Goal: Task Accomplishment & Management: Complete application form

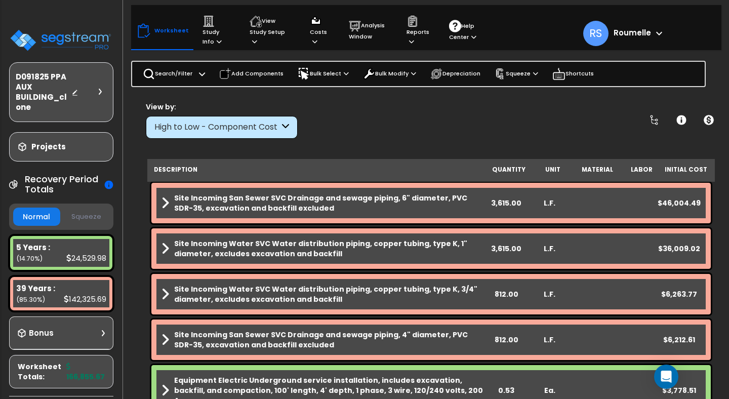
click at [392, 130] on div "View by: High to Low - Component Cost High to Low - Component Cost" at bounding box center [430, 119] width 577 height 37
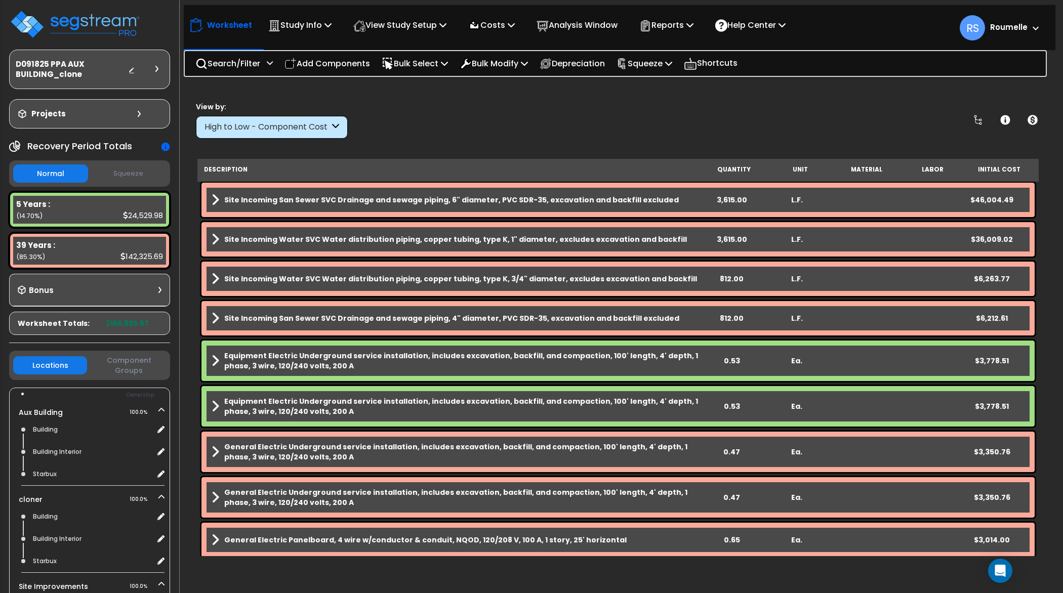
click at [545, 135] on div "View by: High to Low - Component Cost High to Low - Component Cost" at bounding box center [617, 119] width 851 height 37
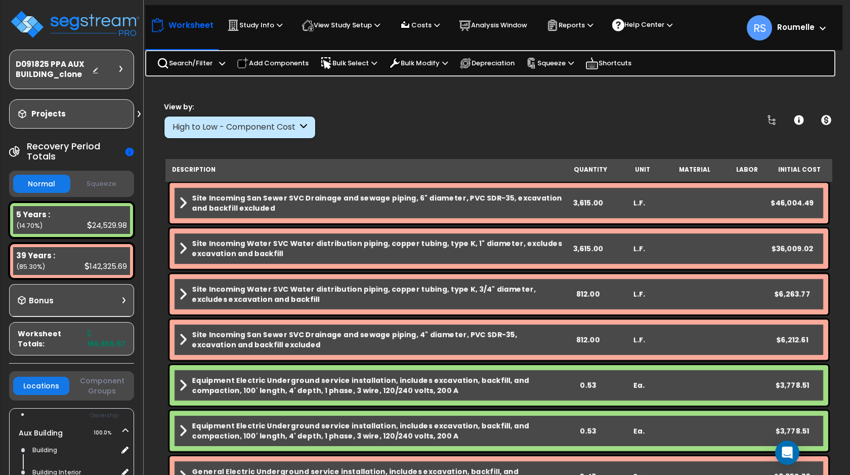
click at [128, 154] on icon at bounding box center [129, 152] width 9 height 9
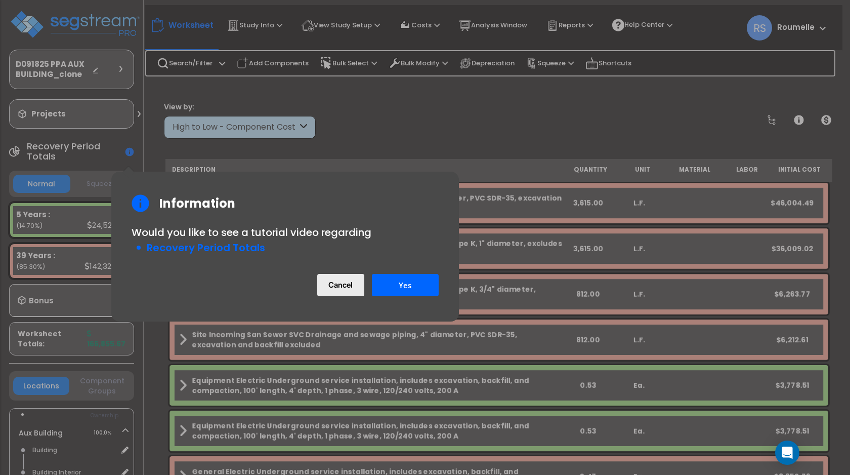
click at [333, 286] on button "Cancel" at bounding box center [340, 285] width 47 height 22
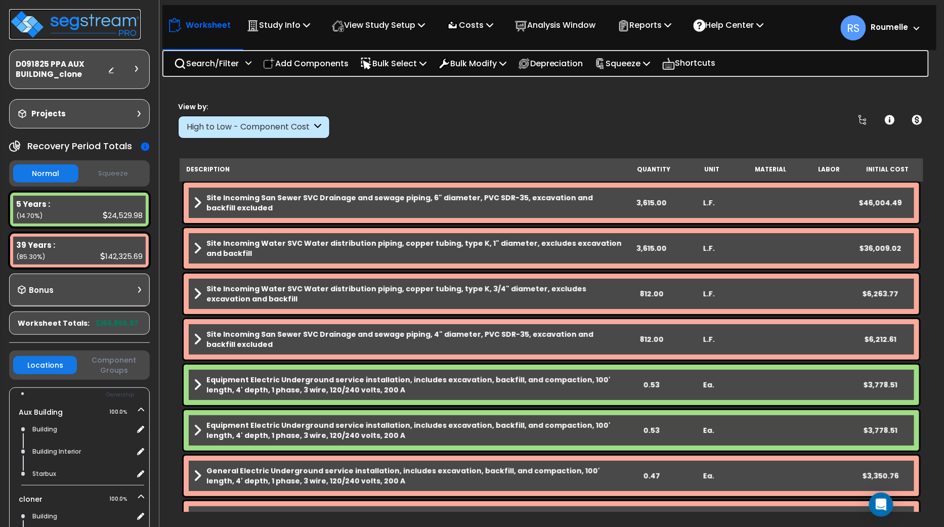
click at [111, 19] on img at bounding box center [75, 24] width 132 height 30
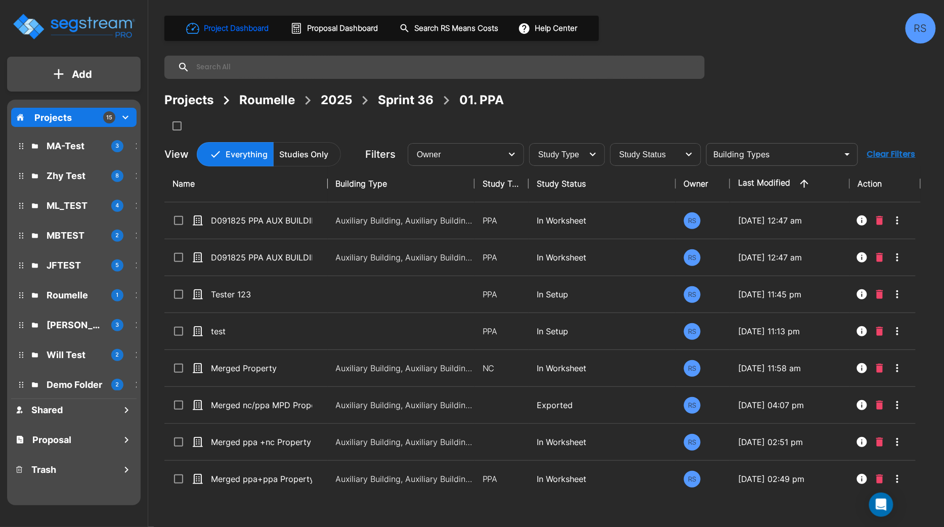
click at [94, 65] on button "Add" at bounding box center [74, 74] width 134 height 29
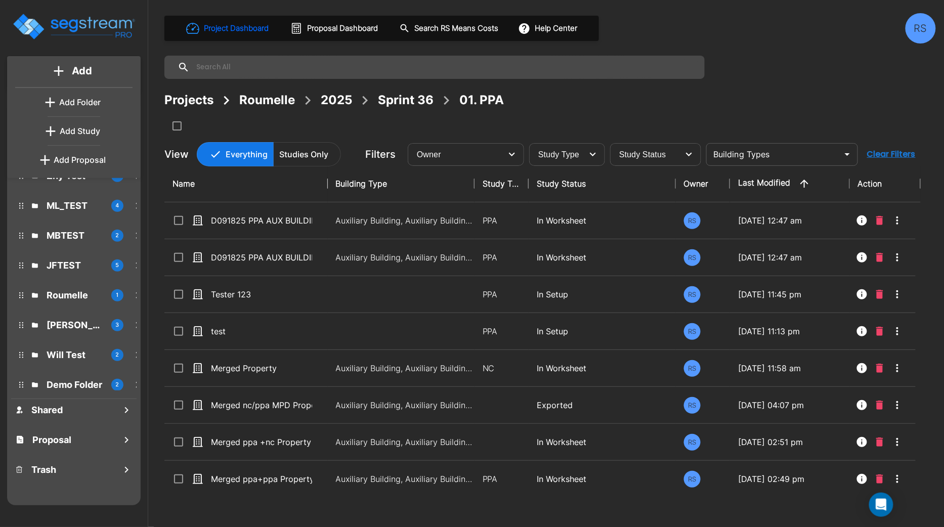
click at [96, 159] on p "Add Proposal" at bounding box center [80, 160] width 52 height 12
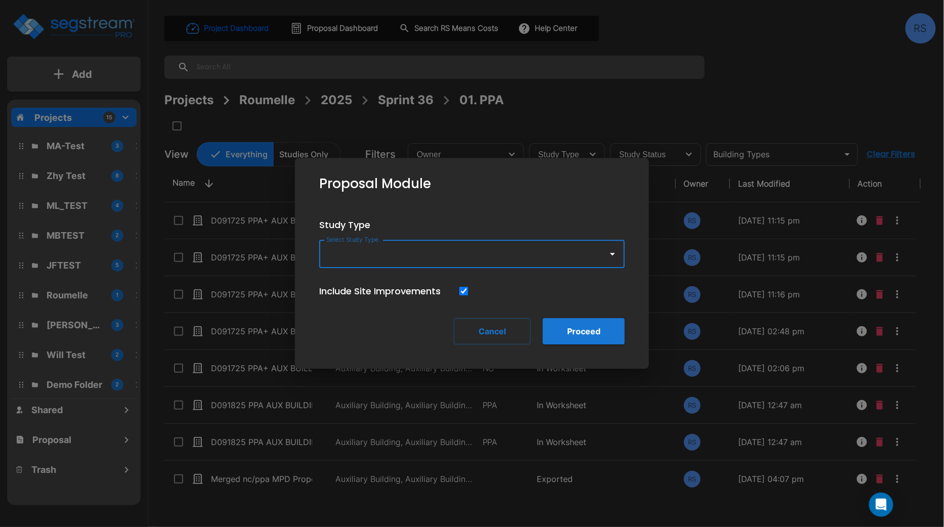
click at [432, 256] on input "Select Study Type" at bounding box center [461, 253] width 275 height 19
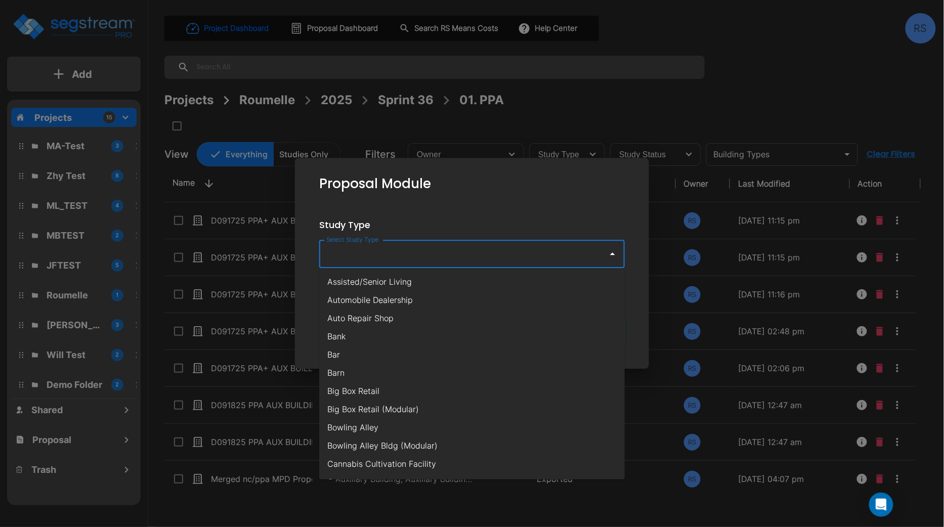
click at [438, 291] on li "Automobile Dealership" at bounding box center [472, 300] width 306 height 18
type input "Automobile Dealership"
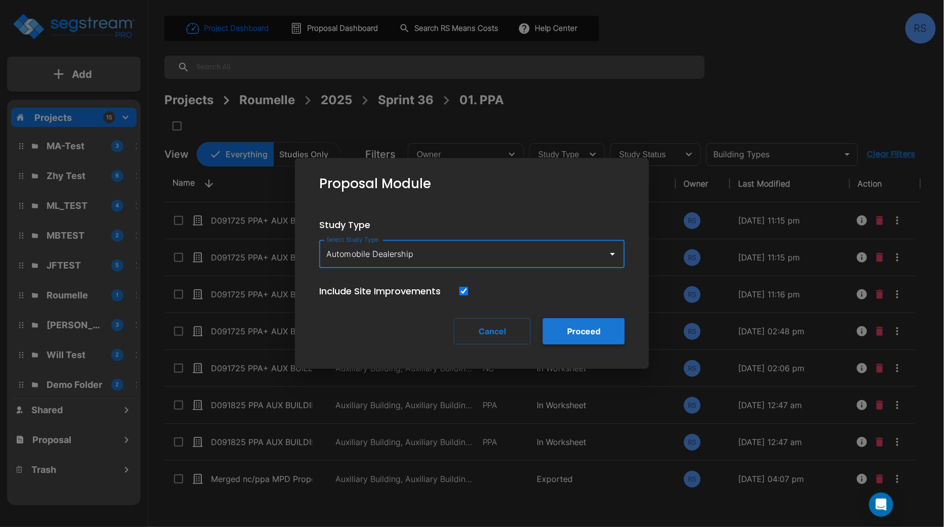
click at [577, 338] on button "Proceed" at bounding box center [584, 331] width 82 height 26
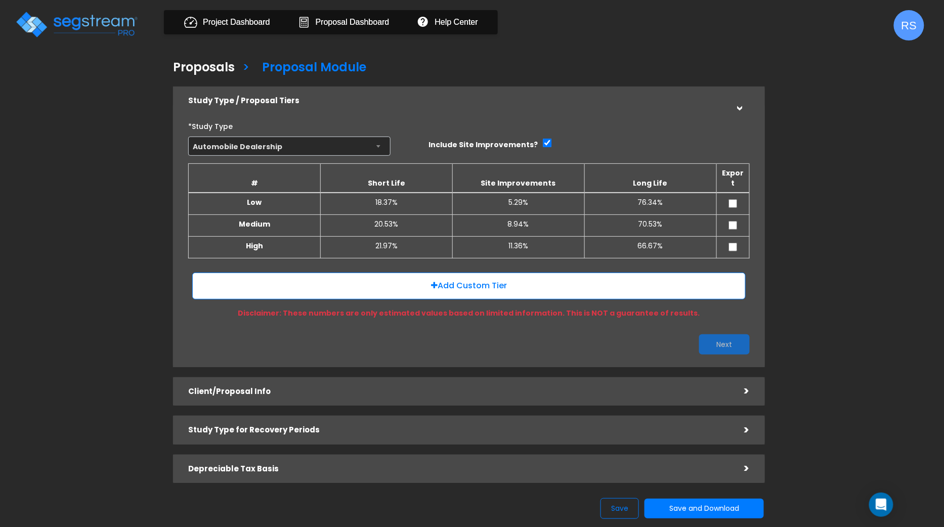
click at [740, 109] on div ">" at bounding box center [740, 101] width 16 height 20
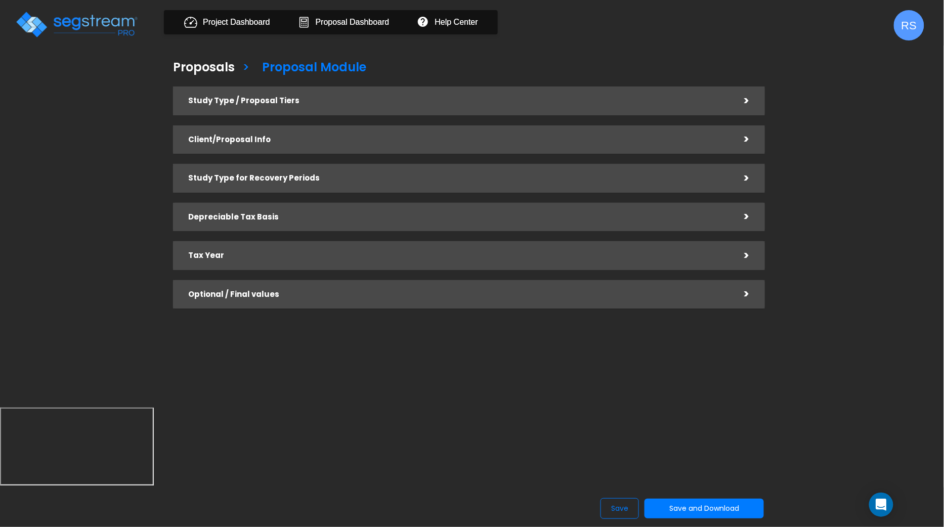
click at [704, 108] on div "Study Type / Proposal Tiers" at bounding box center [458, 101] width 541 height 19
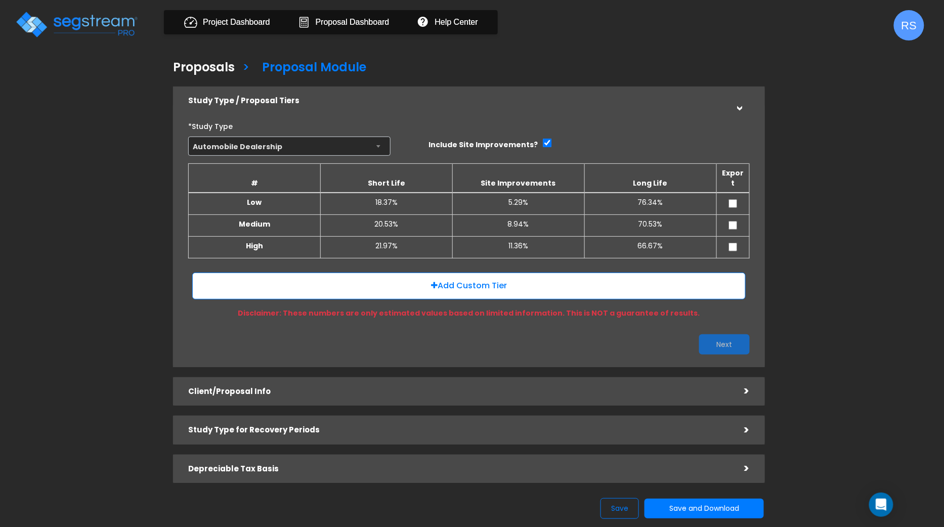
click at [912, 35] on span "RS" at bounding box center [909, 25] width 30 height 30
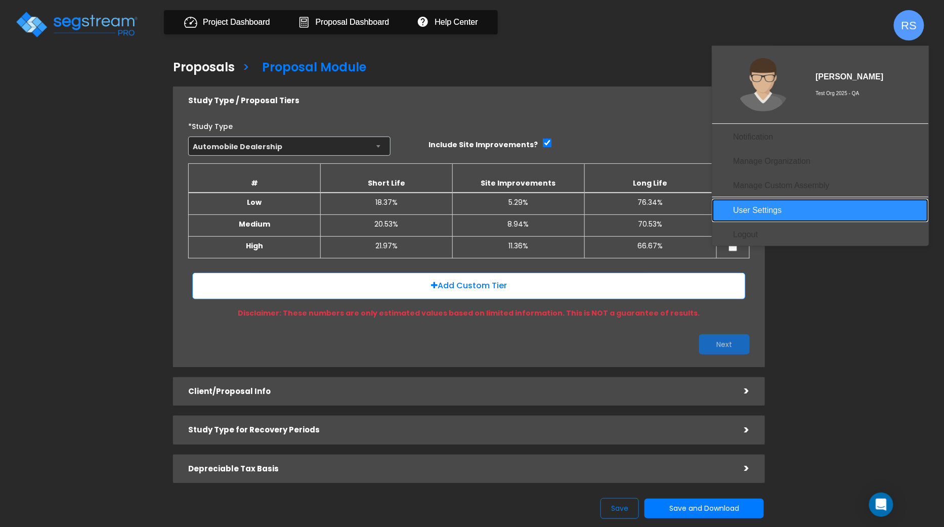
click at [784, 217] on link "User Settings" at bounding box center [820, 210] width 217 height 23
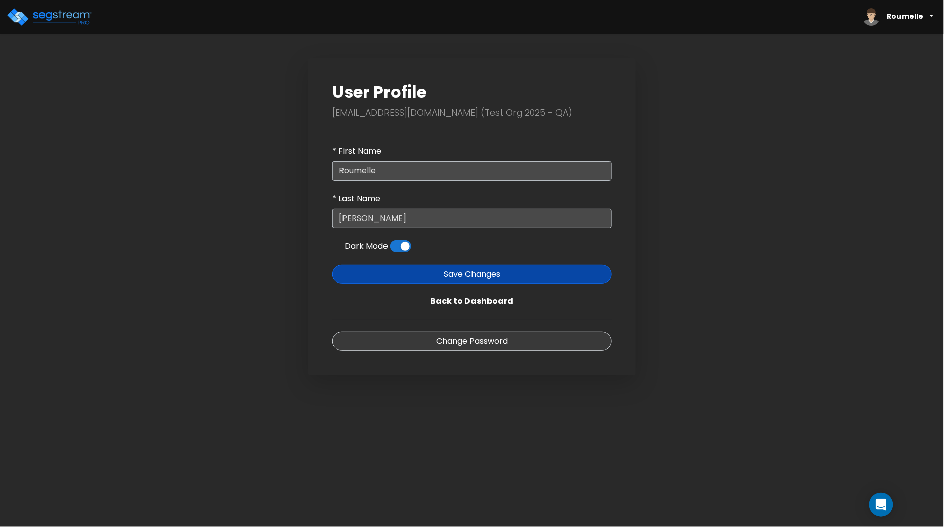
click at [403, 241] on span at bounding box center [400, 246] width 21 height 12
click at [390, 249] on input "checkbox" at bounding box center [390, 249] width 0 height 0
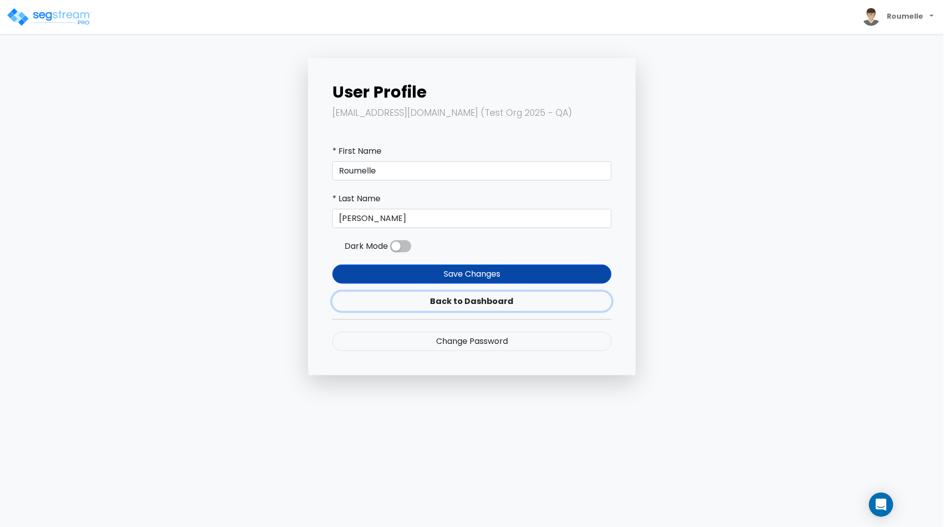
click at [460, 302] on link "Back to Dashboard" at bounding box center [471, 301] width 279 height 19
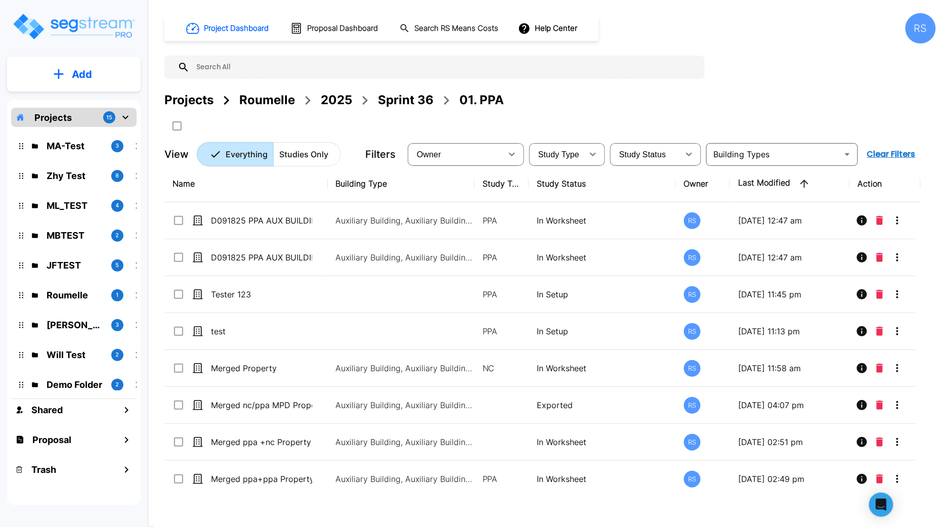
click at [75, 72] on p "Add" at bounding box center [82, 74] width 20 height 15
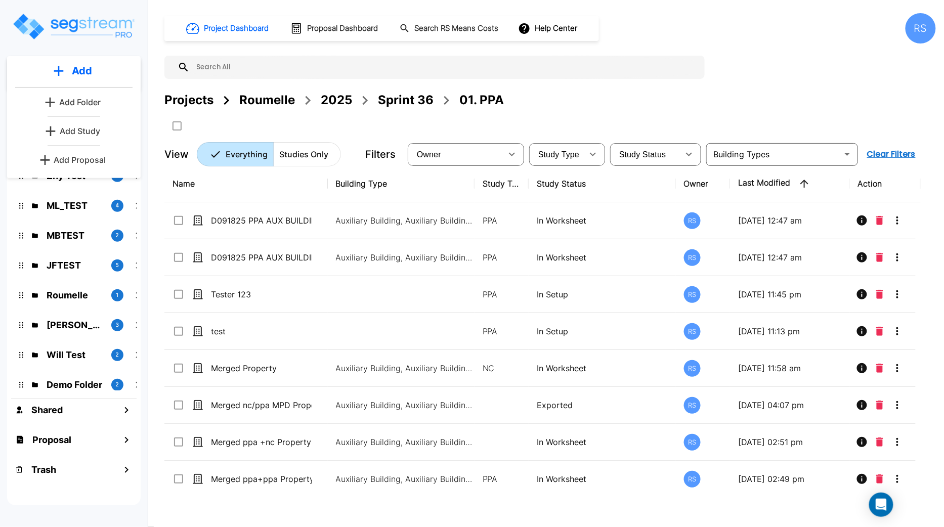
click at [100, 160] on p "Add Proposal" at bounding box center [80, 160] width 52 height 12
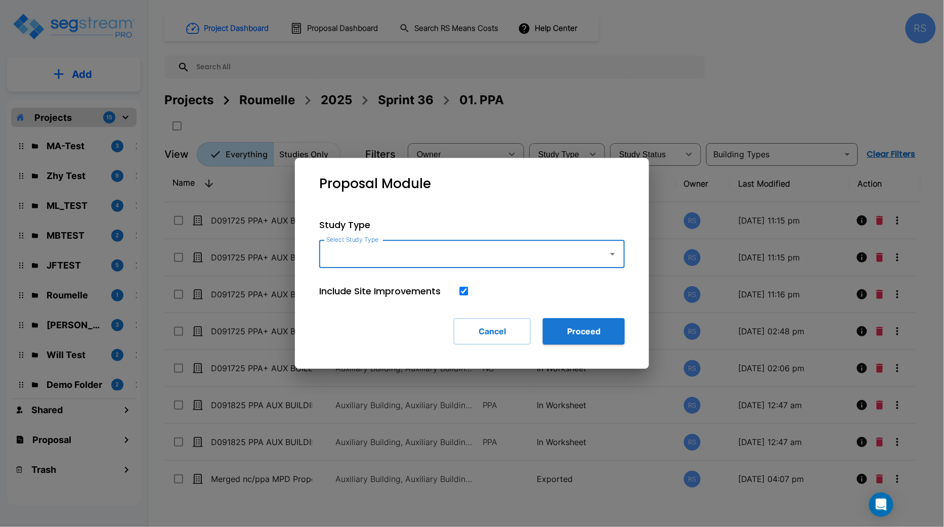
click at [438, 261] on input "Select Study Type" at bounding box center [461, 253] width 275 height 19
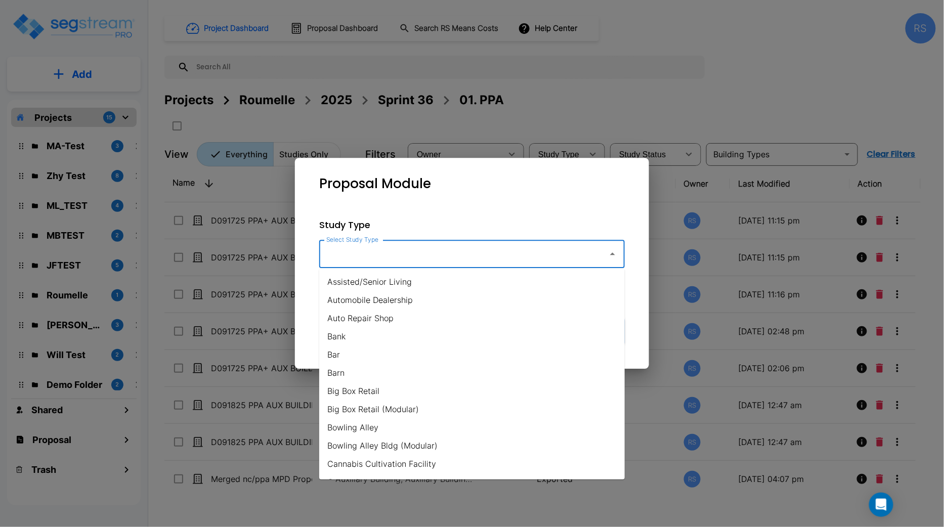
click at [432, 286] on li "Assisted/Senior Living" at bounding box center [472, 282] width 306 height 18
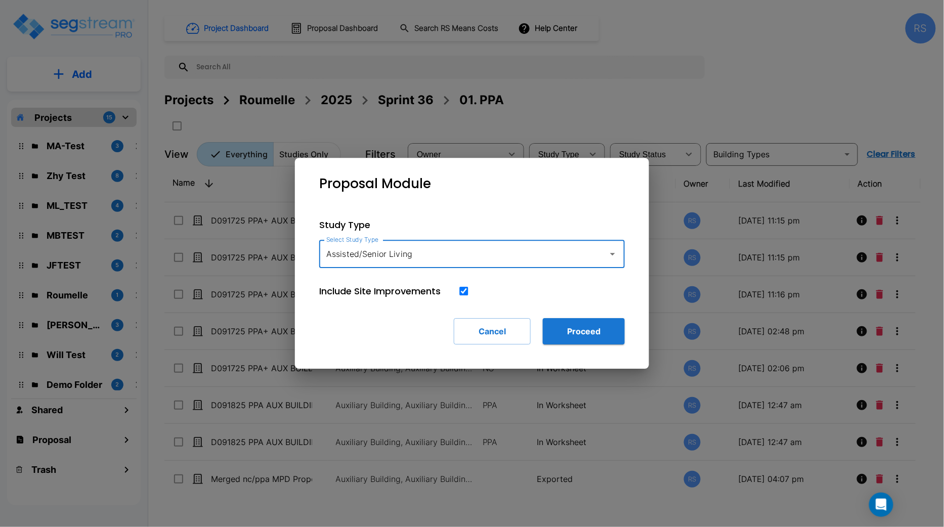
type input "Assisted/Senior Living"
click at [586, 335] on button "Proceed" at bounding box center [584, 331] width 82 height 26
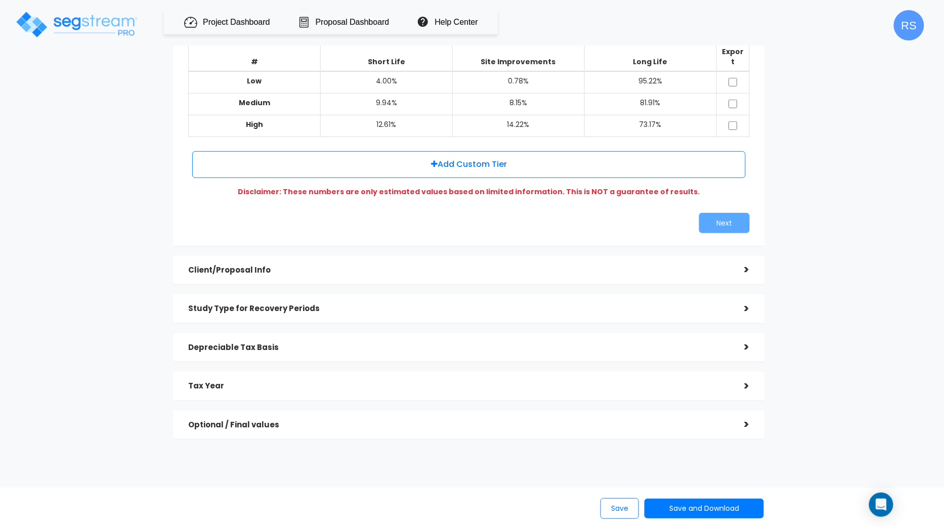
scroll to position [120, 0]
click at [582, 417] on div "Optional / Final values" at bounding box center [458, 426] width 541 height 19
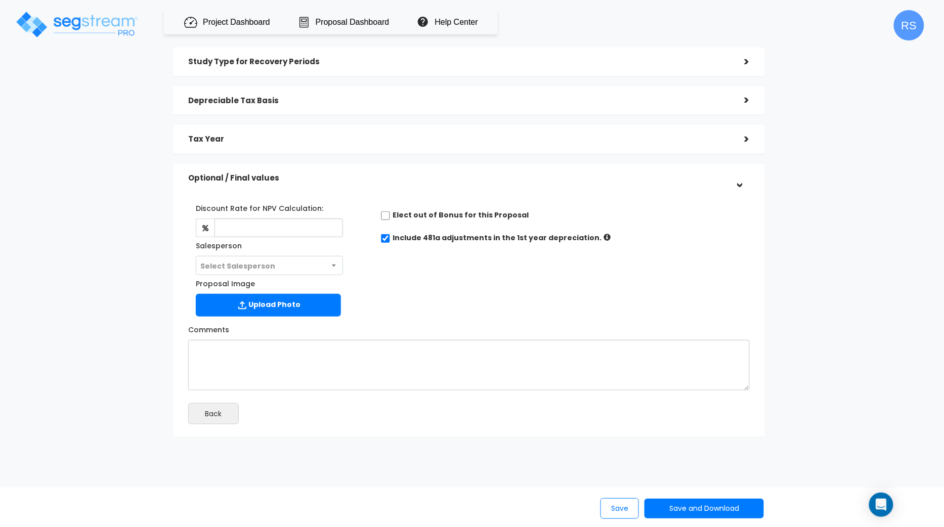
scroll to position [0, 0]
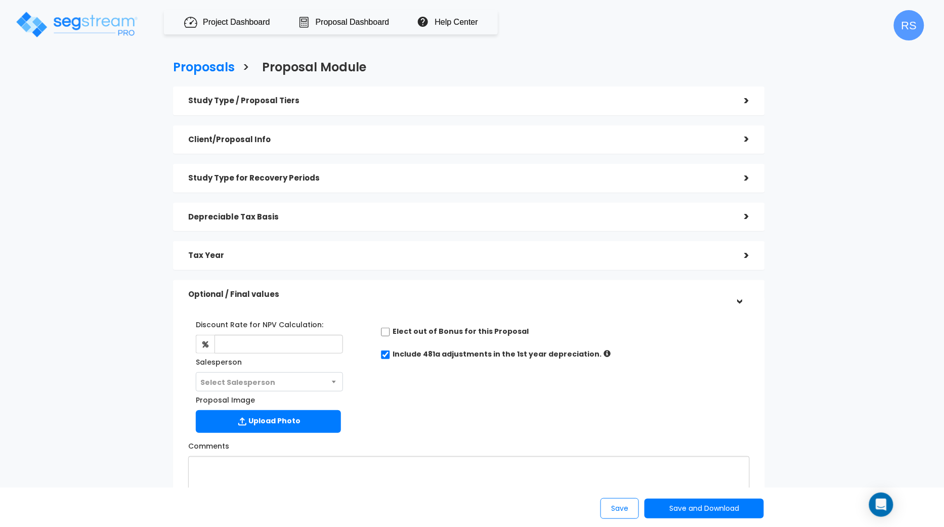
click at [511, 96] on div "Study Type / Proposal Tiers" at bounding box center [458, 101] width 541 height 19
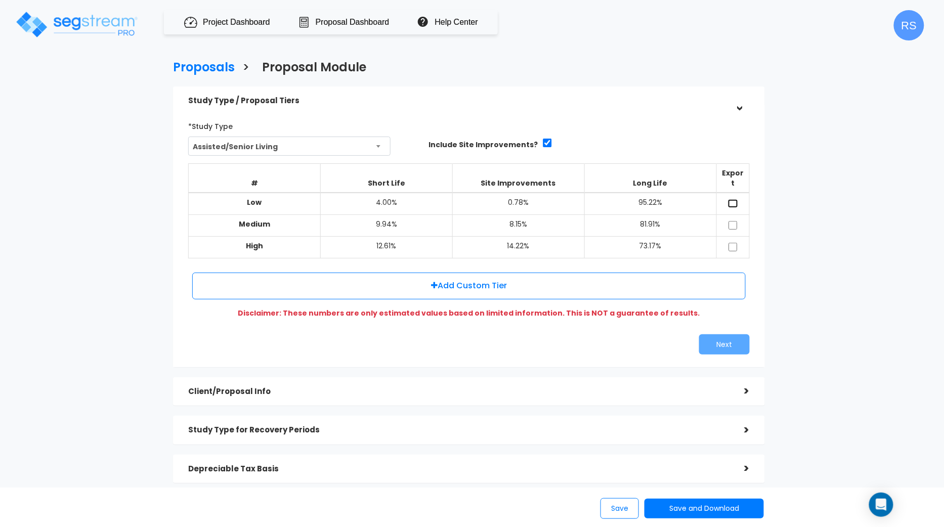
click at [735, 199] on input "checkbox" at bounding box center [733, 203] width 10 height 9
checkbox input "true"
click at [733, 221] on input "checkbox" at bounding box center [733, 225] width 10 height 9
checkbox input "true"
click at [734, 243] on input "checkbox" at bounding box center [733, 247] width 10 height 9
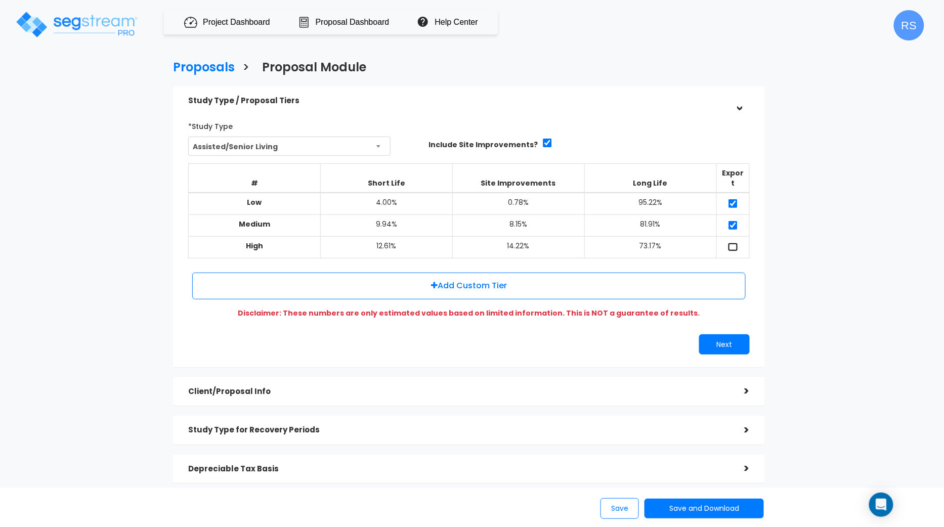
checkbox input "true"
click at [738, 336] on button "Next" at bounding box center [724, 344] width 51 height 20
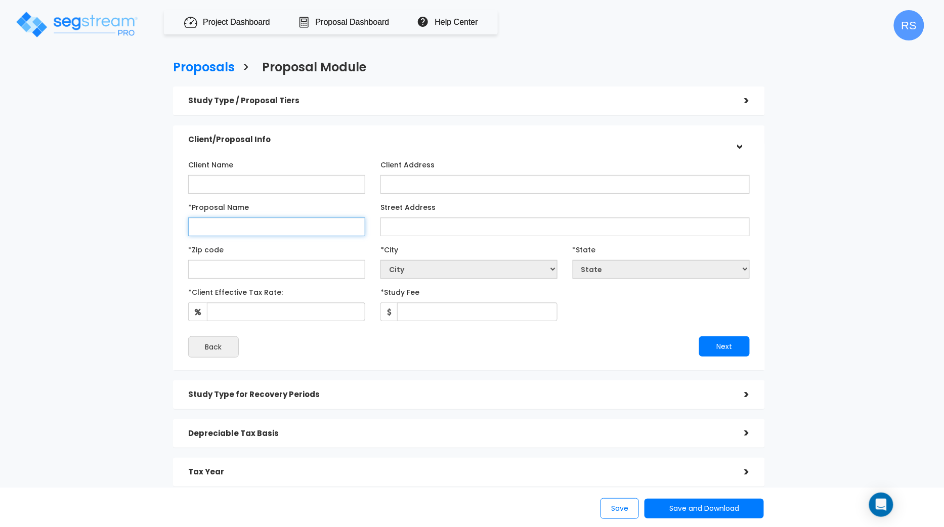
click at [264, 234] on input "*Proposal Name" at bounding box center [276, 227] width 177 height 19
type input "Roumelle"
type input "RAS 101 Proposal"
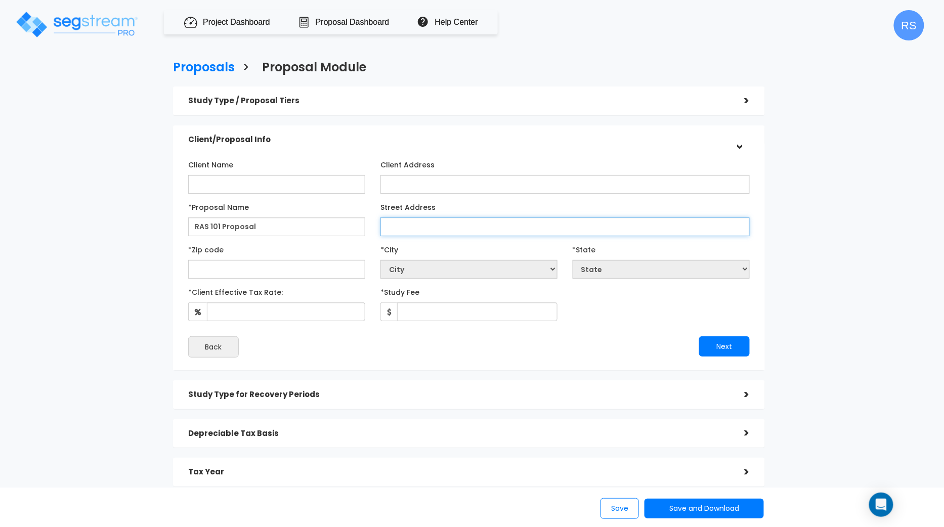
type input "3"
type input "Block 20 Lot 4"
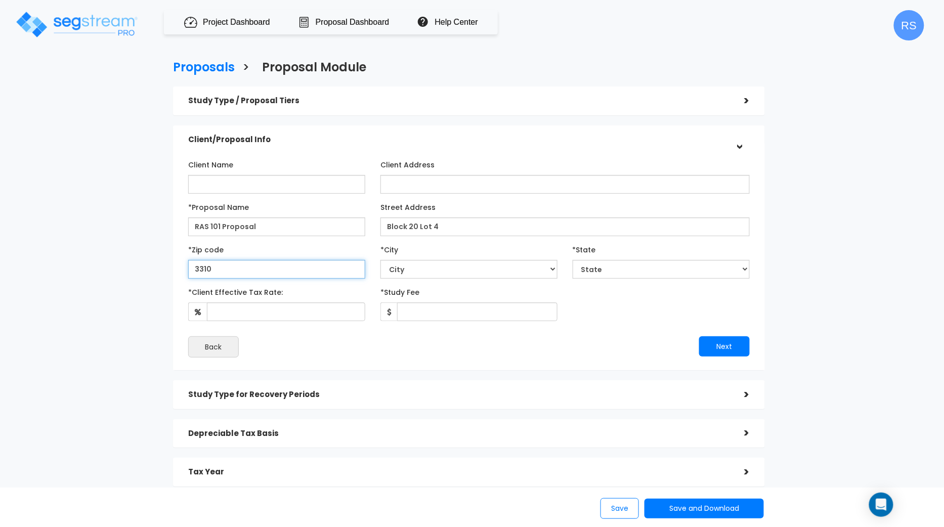
type input "33109"
select select "FL"
type input "33109"
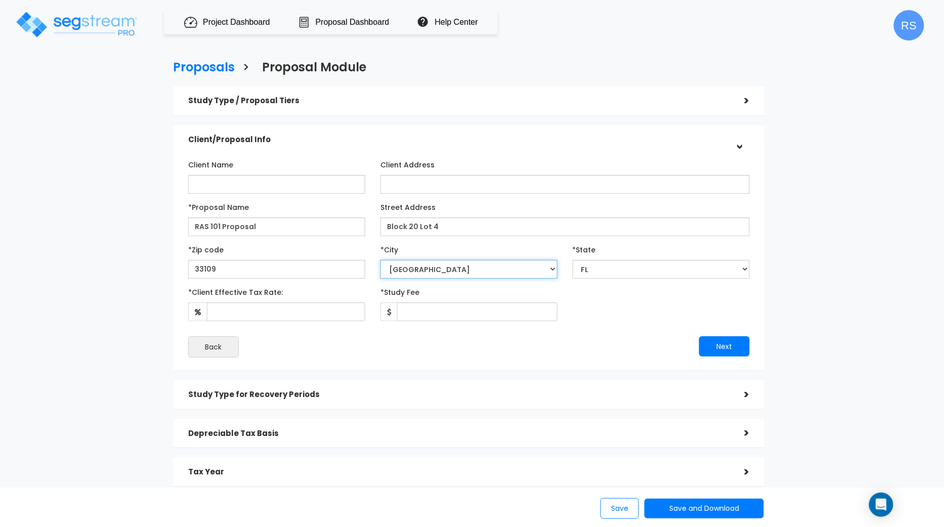
select select "[GEOGRAPHIC_DATA]"
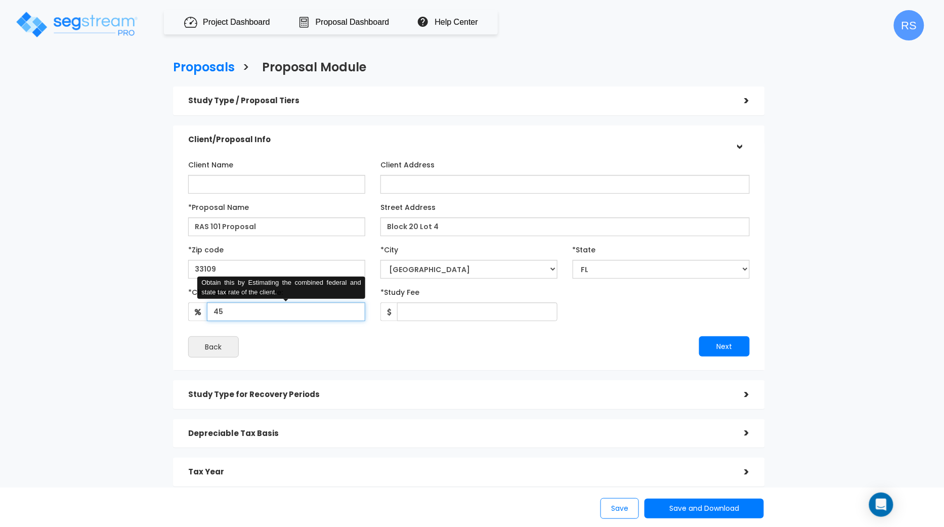
type input "45"
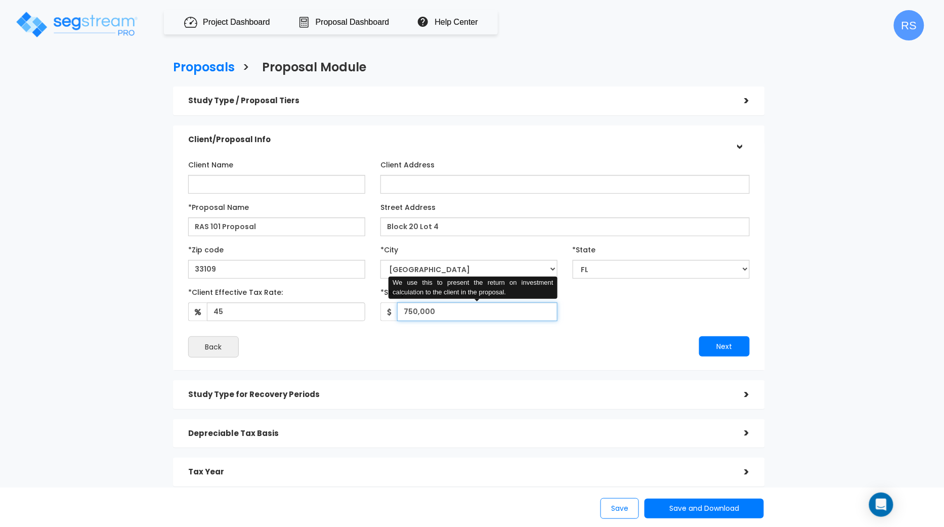
type input "750,000"
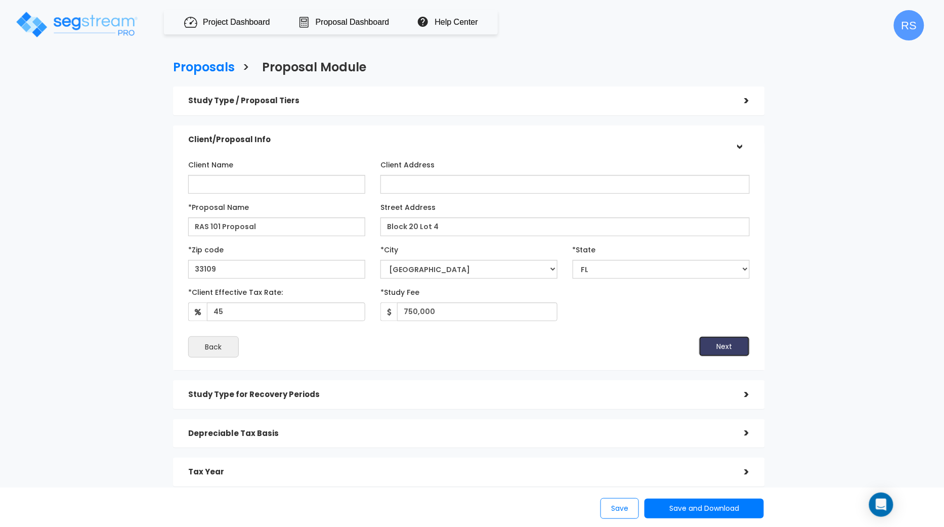
click at [714, 349] on button "Next" at bounding box center [724, 346] width 51 height 20
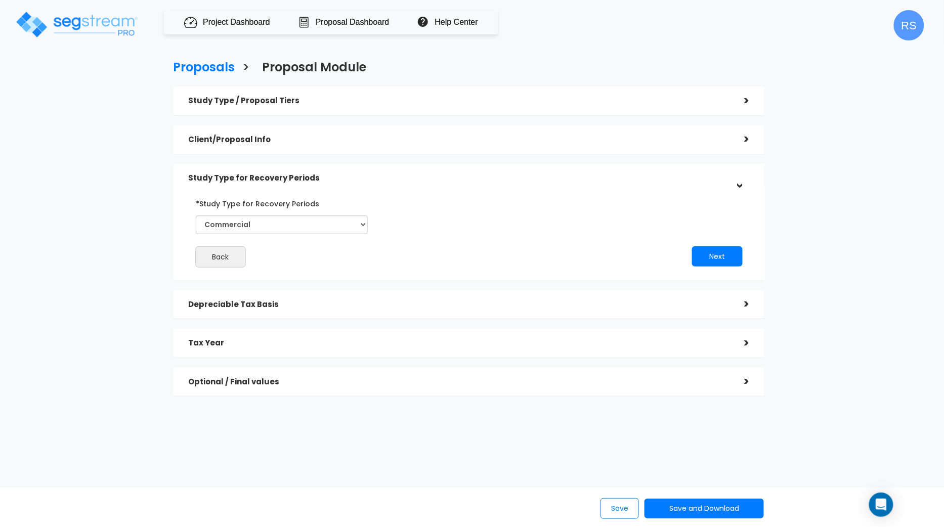
click at [553, 140] on h5 "Client/Proposal Info" at bounding box center [458, 140] width 541 height 9
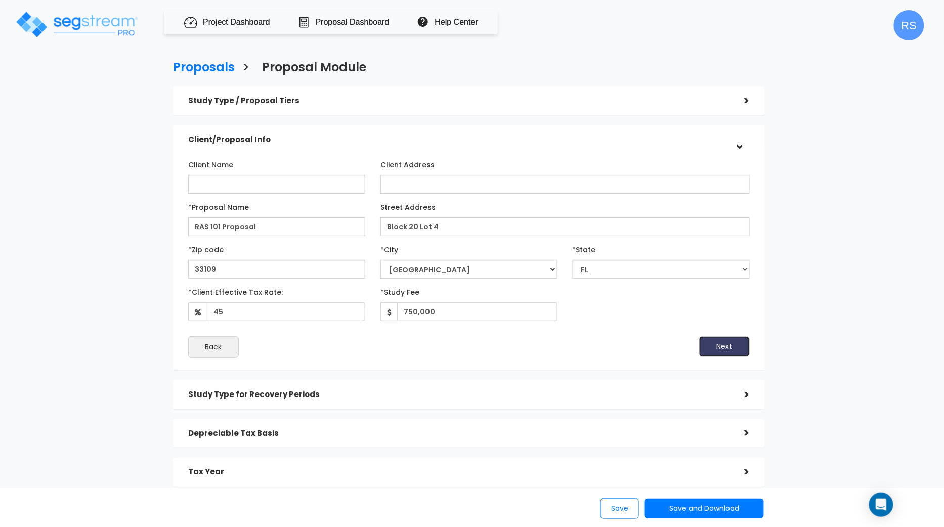
click at [723, 346] on button "Next" at bounding box center [724, 346] width 51 height 20
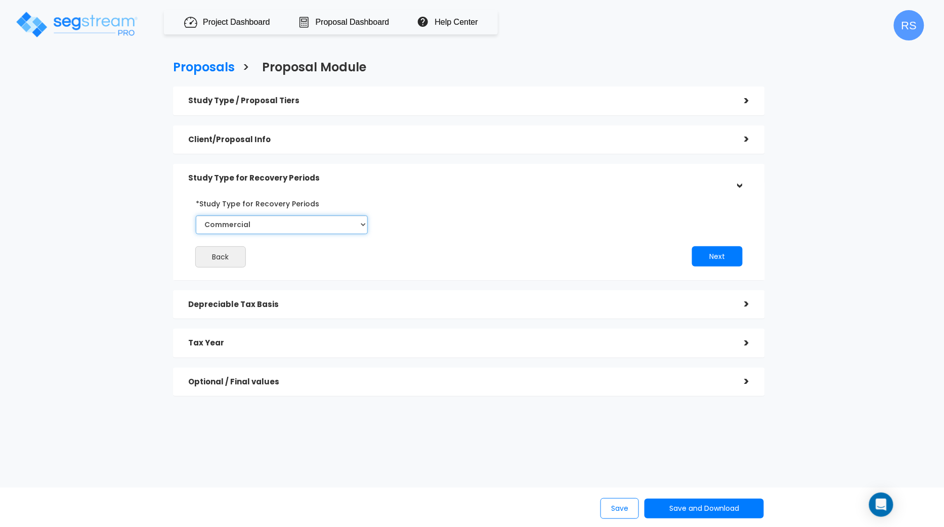
click at [355, 225] on select "Commercial Residential" at bounding box center [282, 225] width 172 height 19
click at [725, 256] on button "Next" at bounding box center [717, 256] width 51 height 20
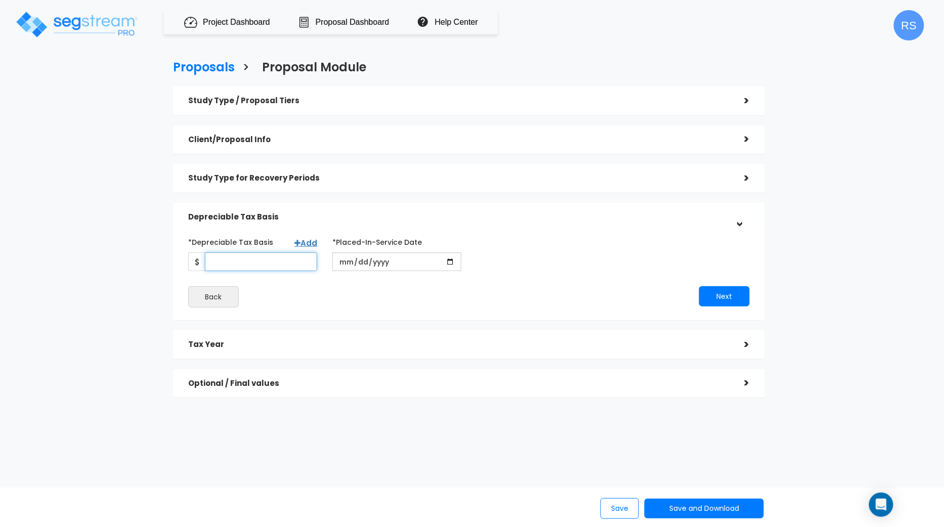
click at [236, 266] on input "*Depreciable Tax Basis" at bounding box center [261, 261] width 112 height 19
type input "1"
type input "750,000"
click at [448, 262] on input "date" at bounding box center [396, 261] width 129 height 19
type input "[DATE]"
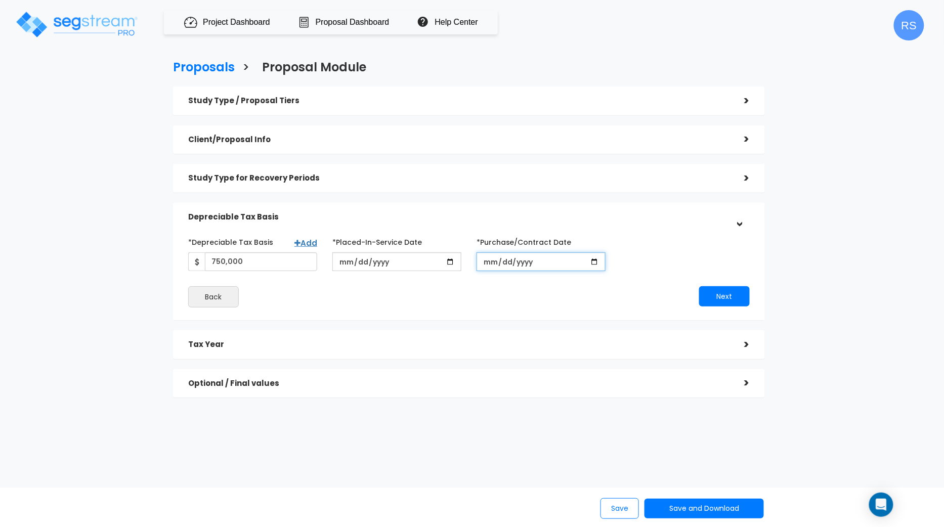
click at [594, 261] on input "*Purchase/Contract Date" at bounding box center [541, 261] width 129 height 19
type input "[DATE]"
click at [715, 302] on button "Next" at bounding box center [724, 296] width 51 height 20
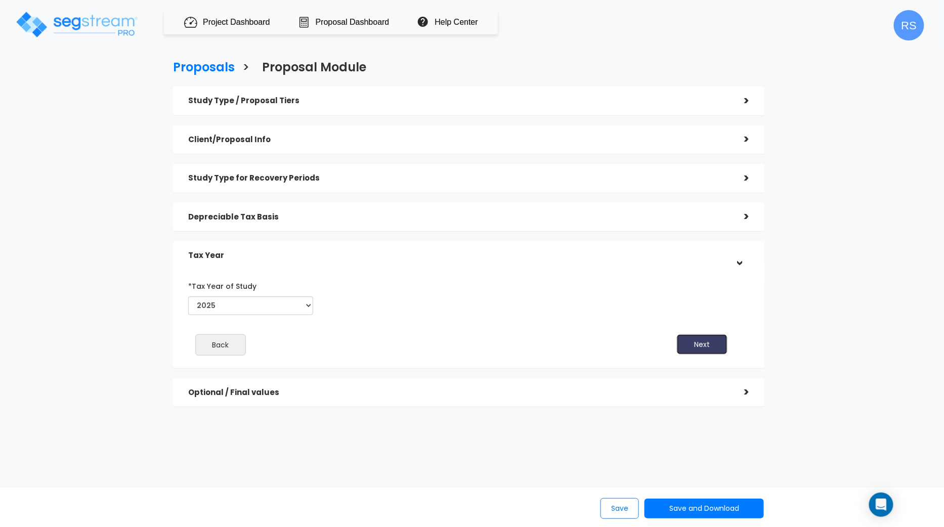
click at [694, 345] on button "Next" at bounding box center [702, 344] width 51 height 20
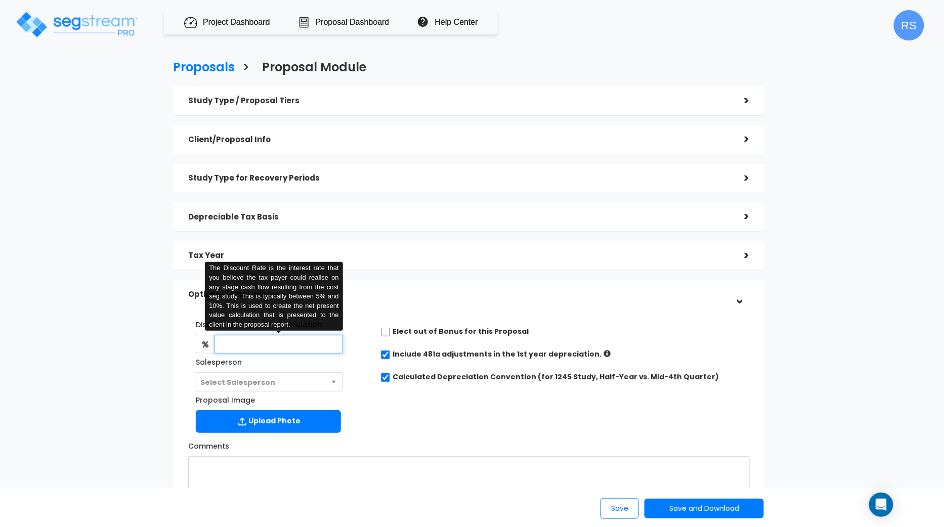
click at [257, 339] on input "text" at bounding box center [279, 344] width 129 height 19
click at [496, 451] on div "Comments" at bounding box center [469, 472] width 577 height 69
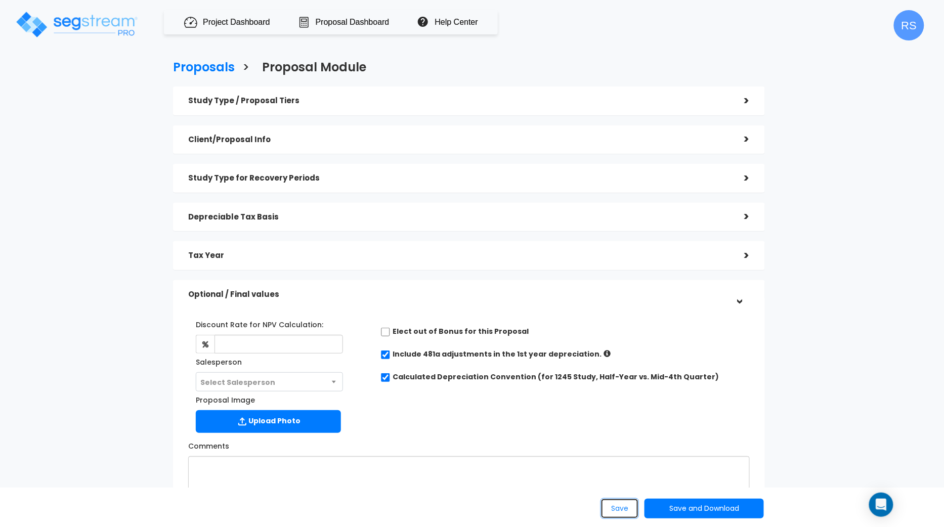
click at [618, 508] on button "Save" at bounding box center [620, 508] width 38 height 21
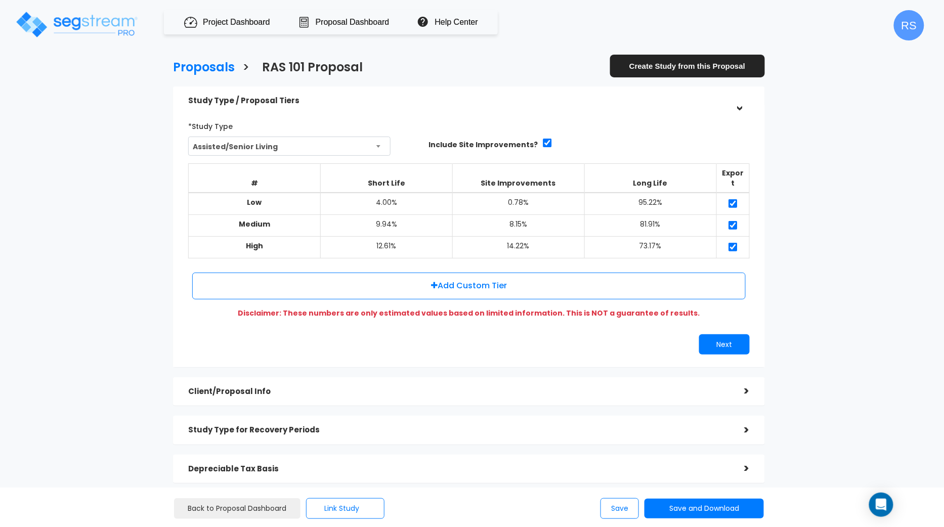
click at [235, 388] on h5 "Client/Proposal Info" at bounding box center [458, 392] width 541 height 9
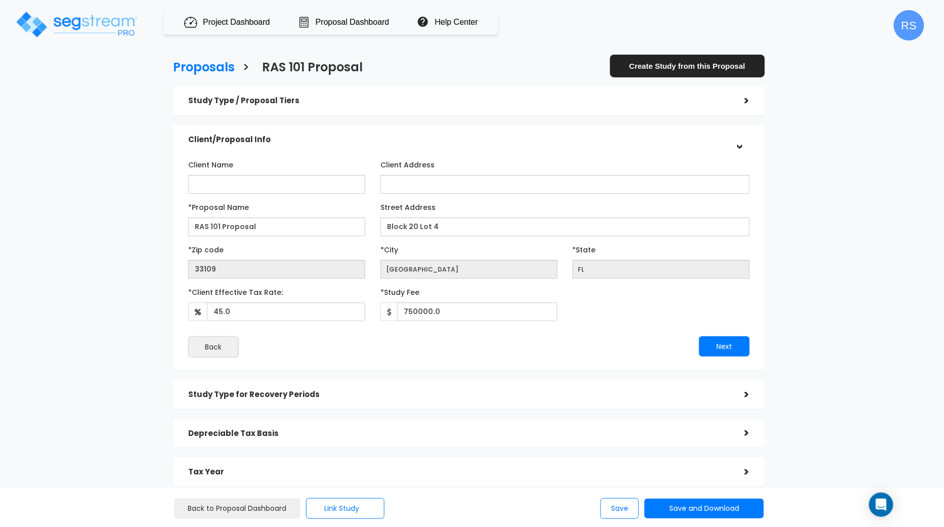
click at [269, 102] on h5 "Study Type / Proposal Tiers" at bounding box center [458, 101] width 541 height 9
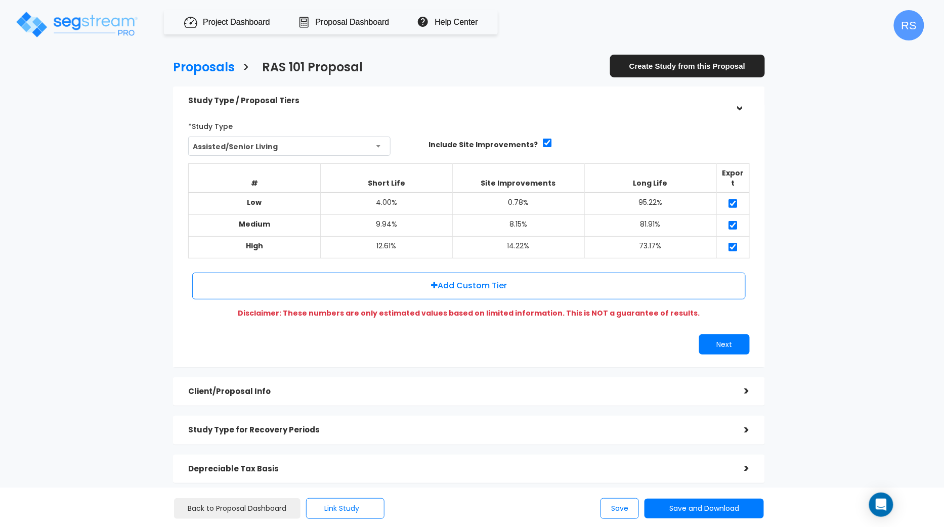
click at [271, 388] on h5 "Client/Proposal Info" at bounding box center [458, 392] width 541 height 9
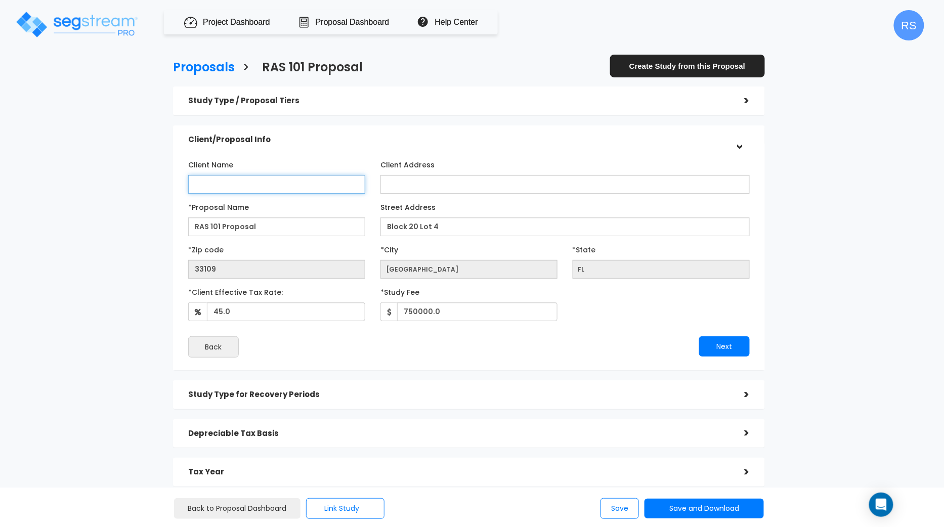
click at [332, 181] on input "Client Name" at bounding box center [276, 184] width 177 height 19
type input "tester"
click at [271, 105] on h5 "Study Type / Proposal Tiers" at bounding box center [458, 101] width 541 height 9
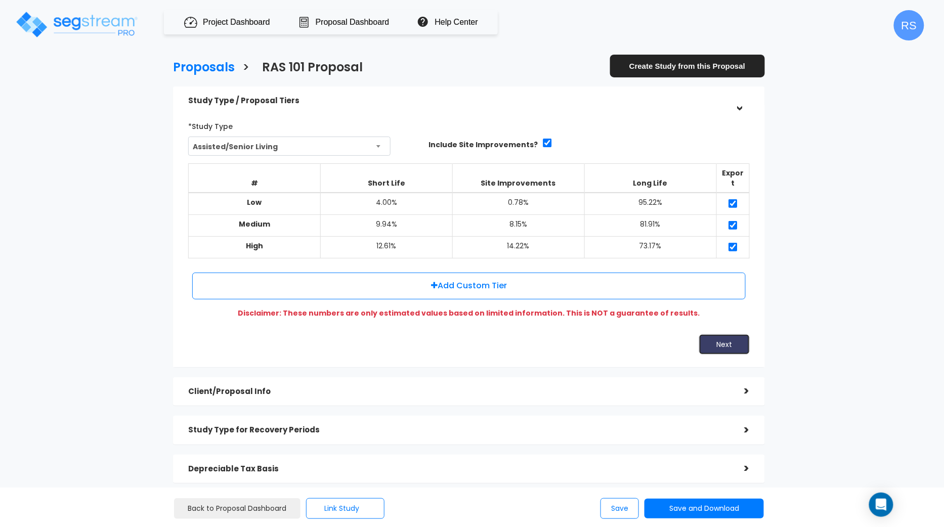
click at [713, 334] on button "Next" at bounding box center [724, 344] width 51 height 20
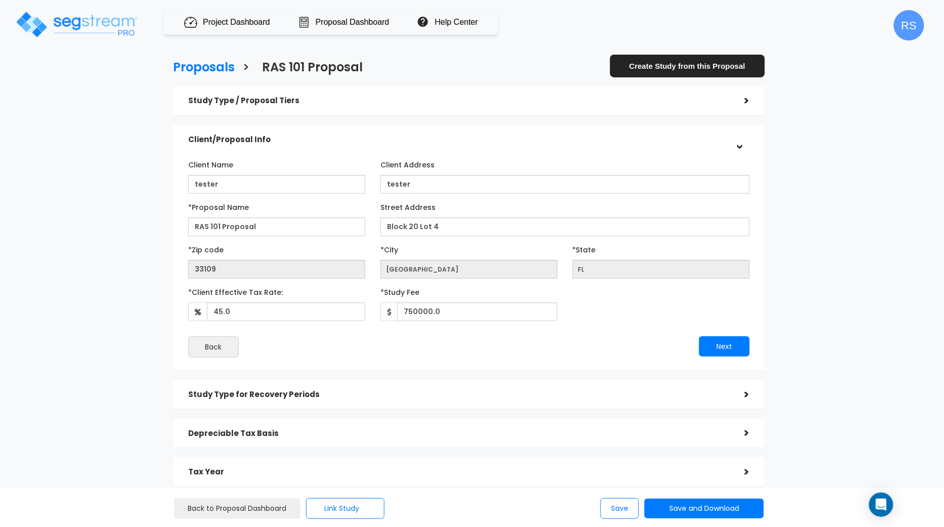
click at [870, 179] on div "Proposals > RAS 101 Proposal Create Study from this Proposal Study Type / Propo…" at bounding box center [472, 338] width 944 height 574
click at [155, 150] on div "Proposals > RAS 101 Proposal Create Study from this Proposal Study Type / Propo…" at bounding box center [469, 338] width 774 height 574
